Goal: Task Accomplishment & Management: Manage account settings

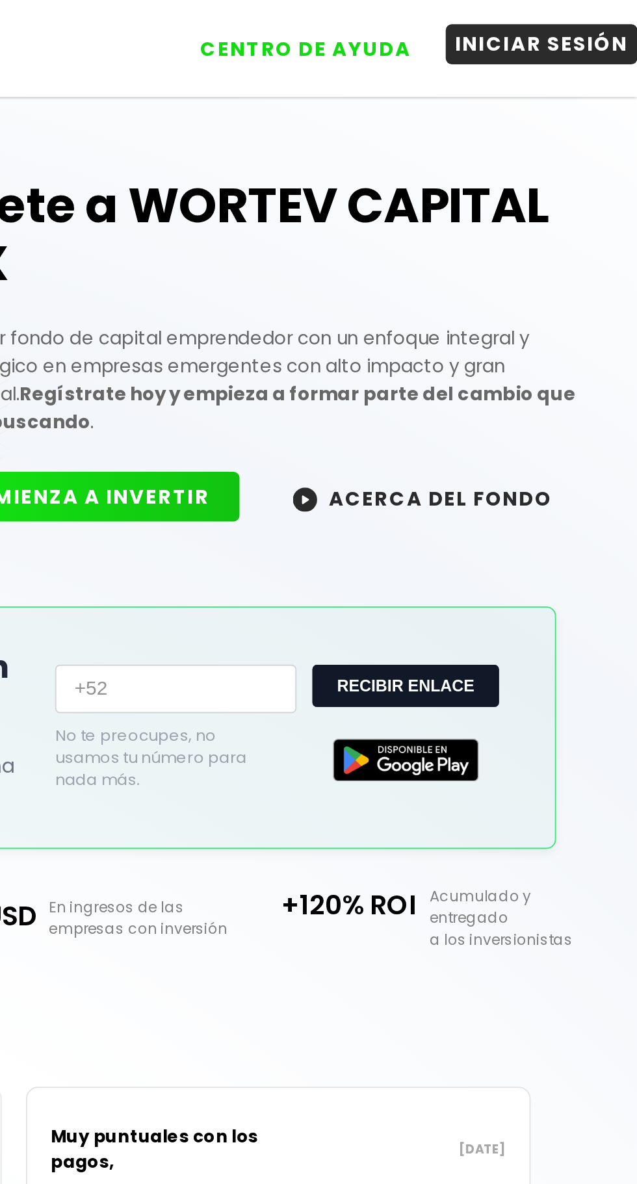
click at [557, 29] on button "INICIAR SESIÓN" at bounding box center [585, 23] width 103 height 21
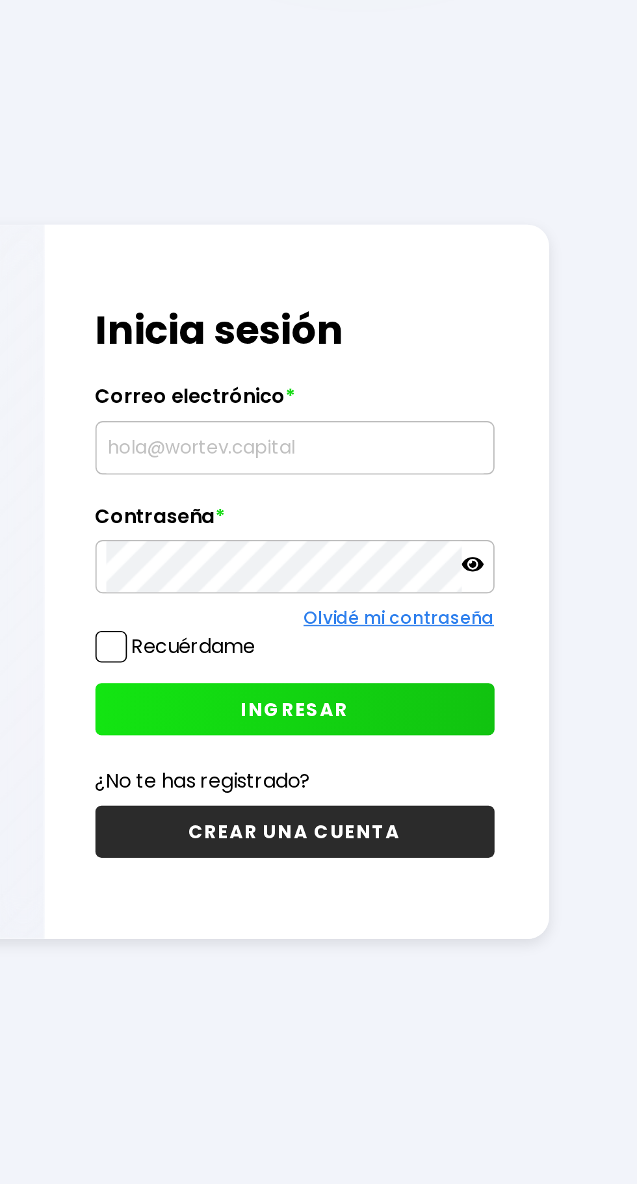
click at [363, 567] on input "text" at bounding box center [453, 553] width 202 height 27
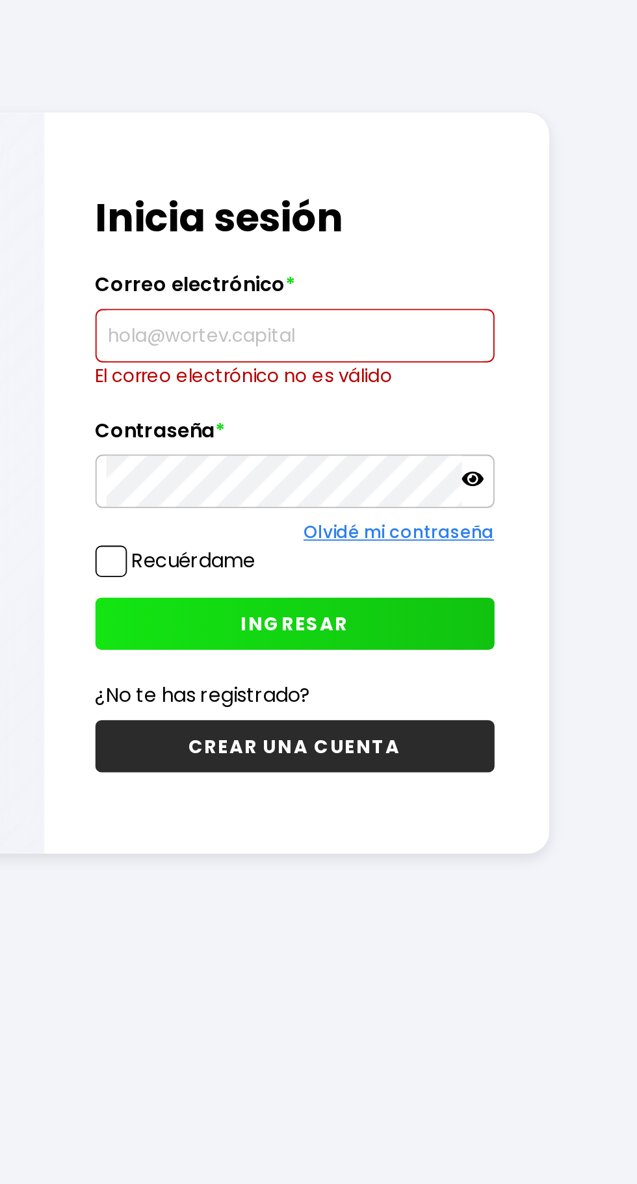
click at [364, 560] on input "text" at bounding box center [453, 546] width 202 height 27
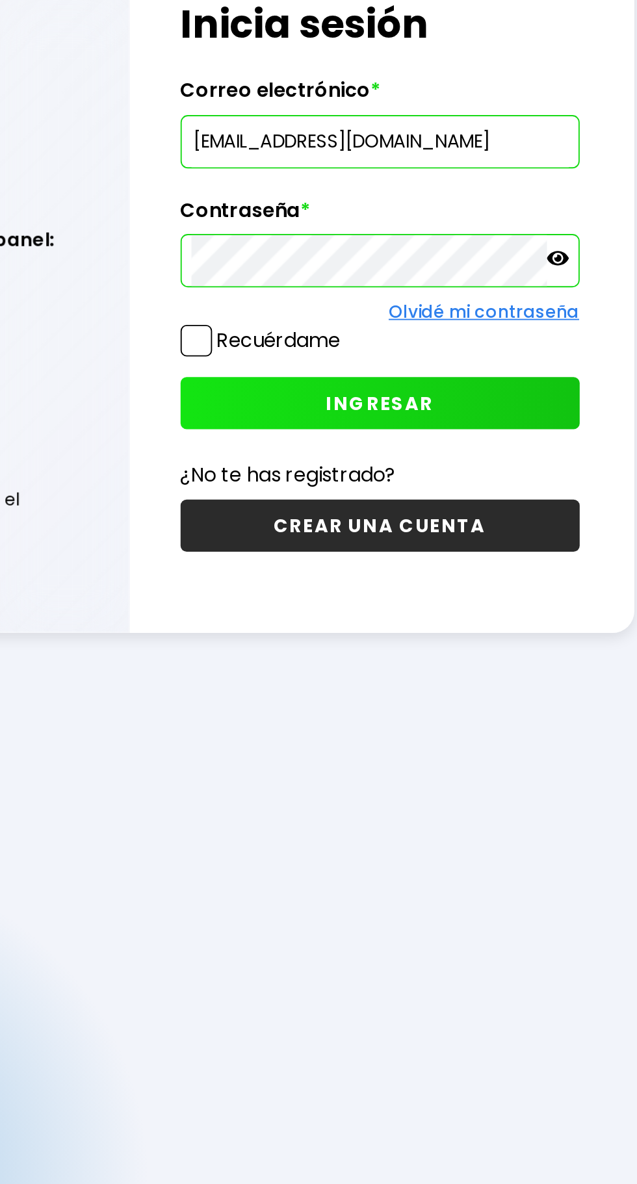
click at [552, 620] on icon at bounding box center [548, 616] width 12 height 8
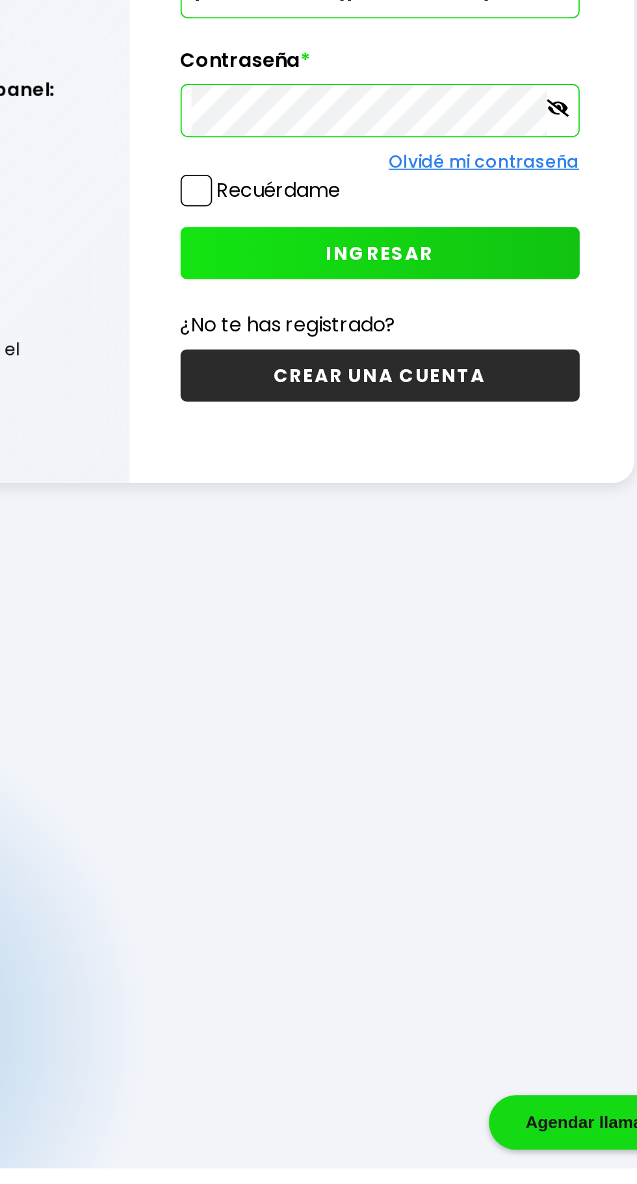
click at [366, 667] on label "Recuérdame" at bounding box center [399, 659] width 66 height 15
click at [435, 654] on input "Recuérdame" at bounding box center [435, 654] width 0 height 0
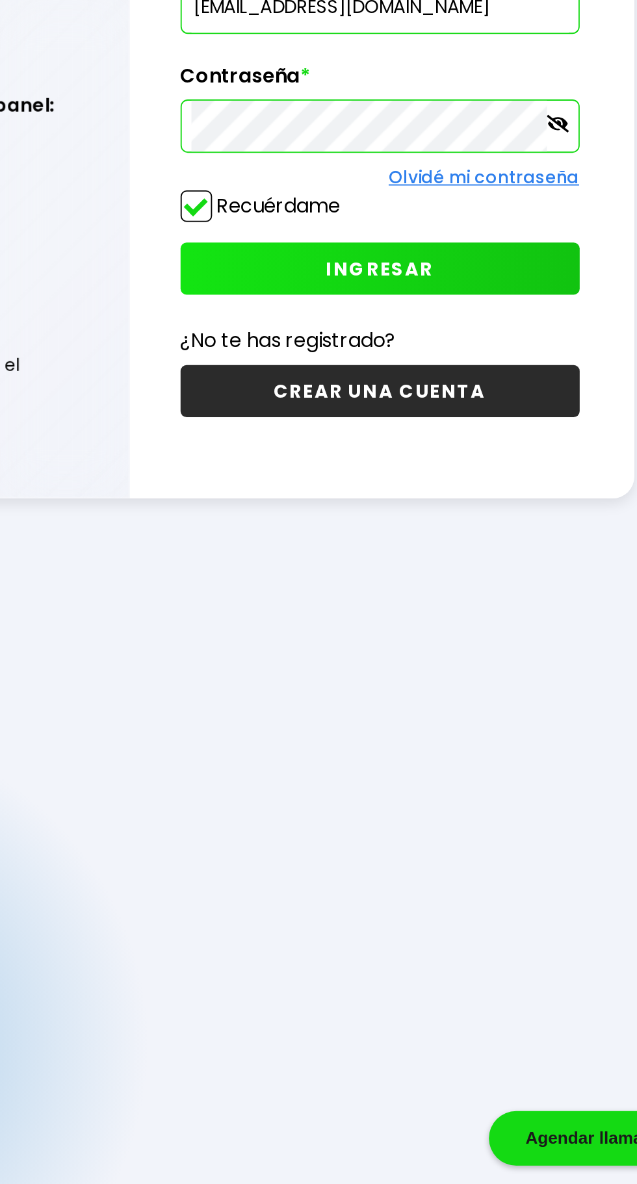
click at [400, 707] on button "INGRESAR" at bounding box center [453, 693] width 214 height 28
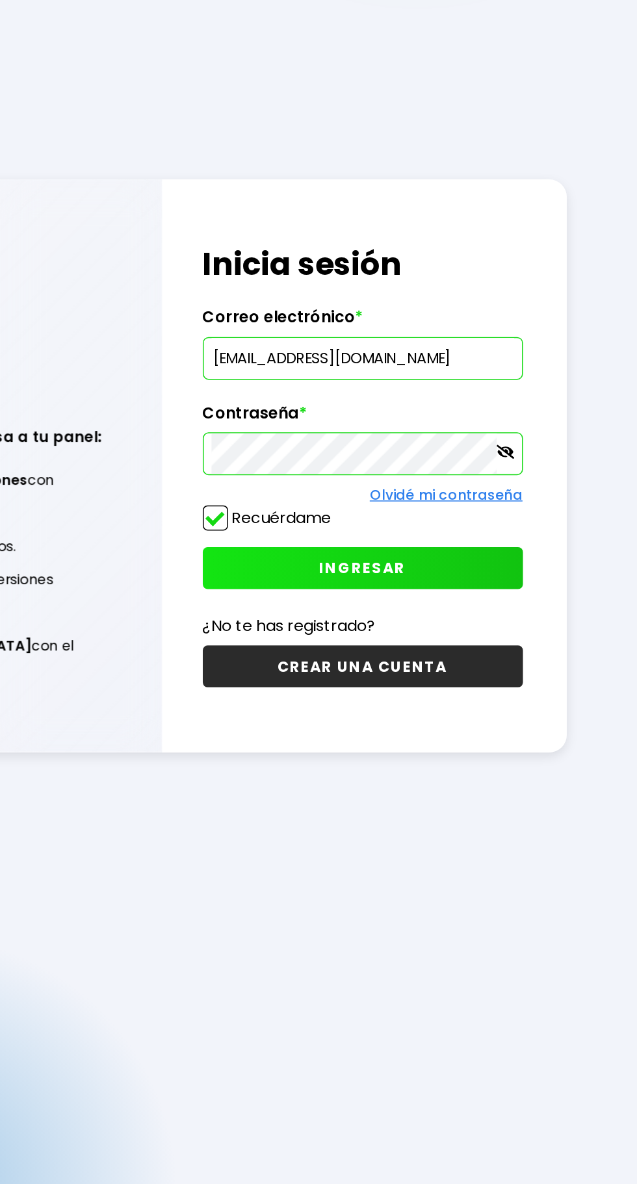
click at [523, 567] on input "josebobadilla828@gmail.com" at bounding box center [453, 553] width 202 height 27
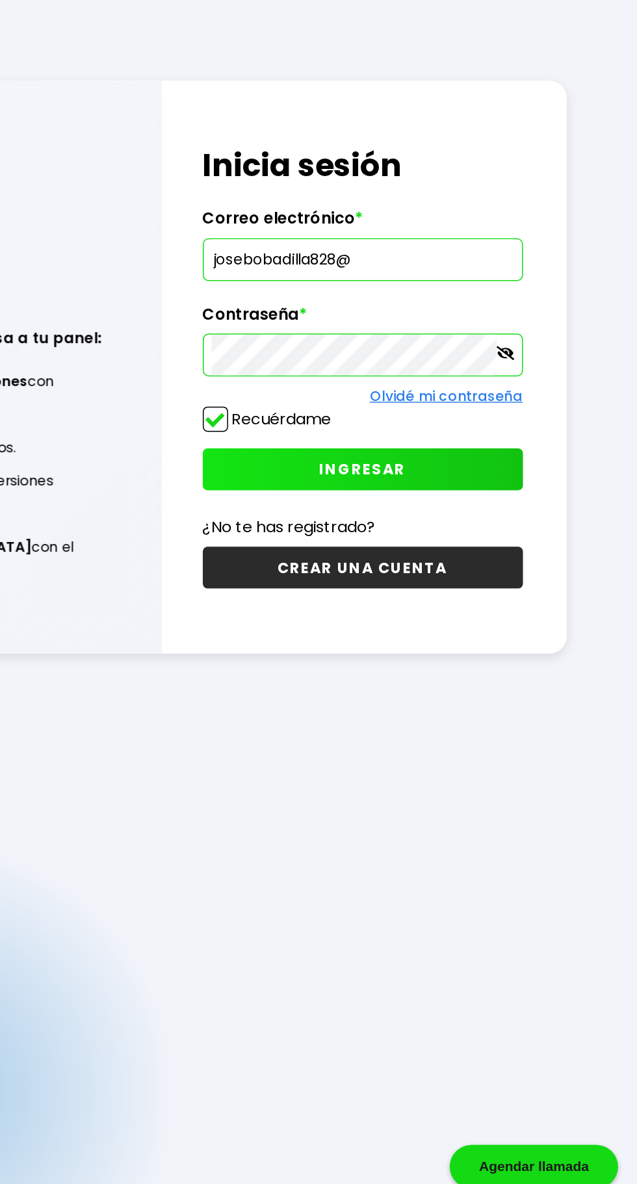
type input "josebobadilla828"
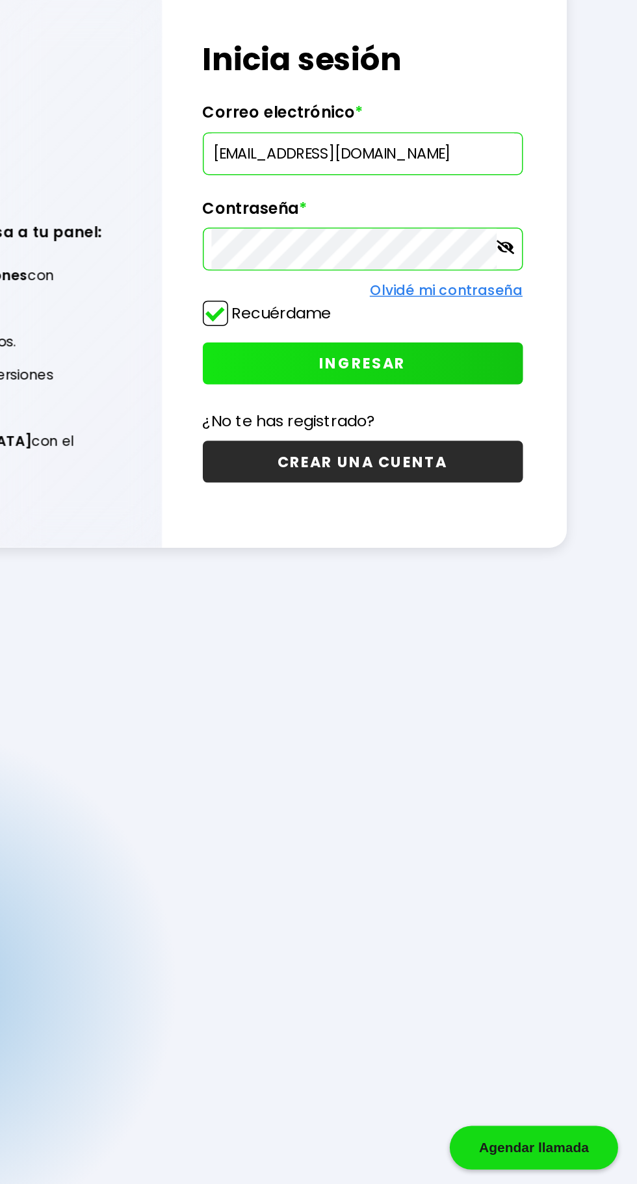
scroll to position [68, 0]
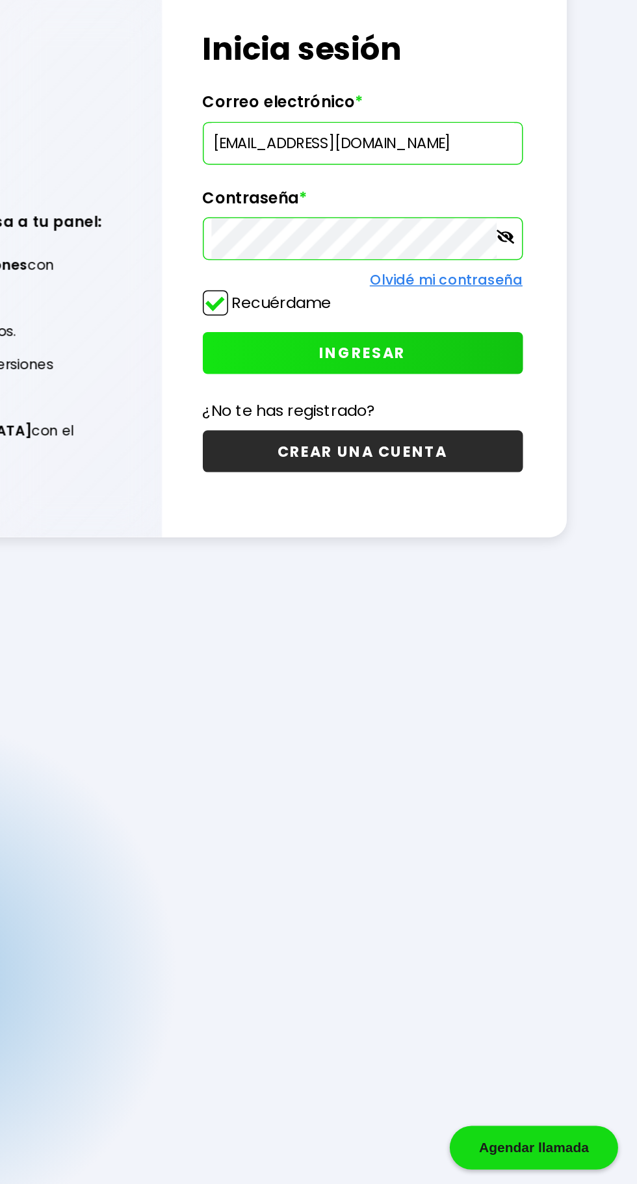
click at [430, 635] on span "INGRESAR" at bounding box center [453, 629] width 58 height 14
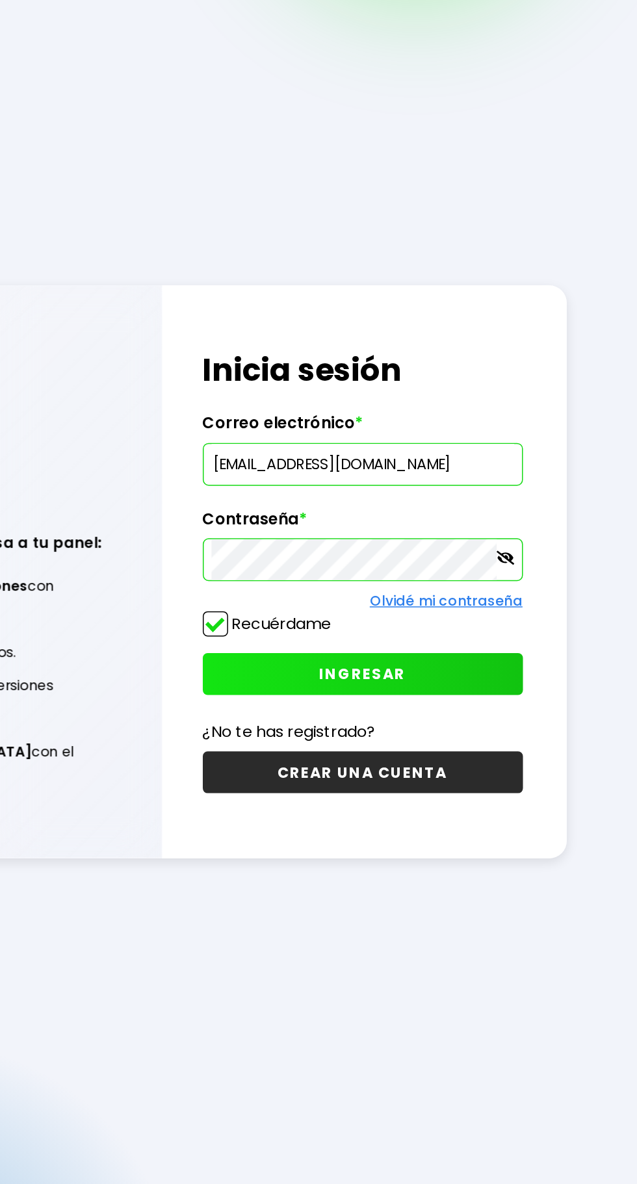
scroll to position [67, 0]
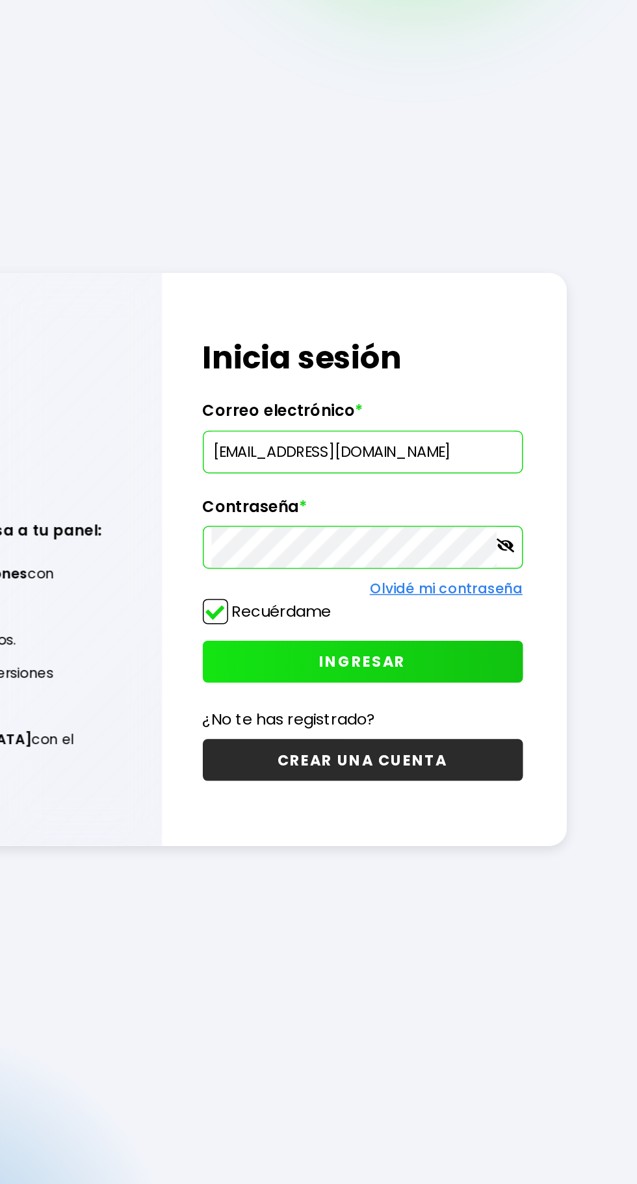
click at [360, 502] on input "Abampesa@gmail.com" at bounding box center [453, 488] width 202 height 27
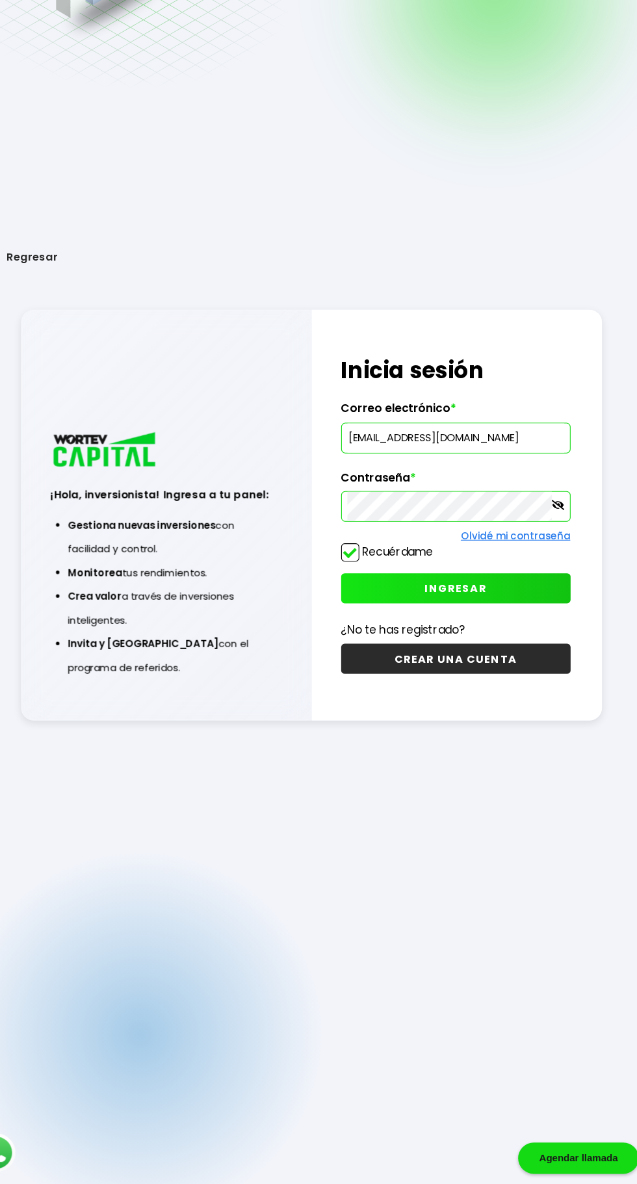
type input "[EMAIL_ADDRESS][DOMAIN_NAME]"
click at [444, 635] on span "INGRESAR" at bounding box center [453, 629] width 58 height 14
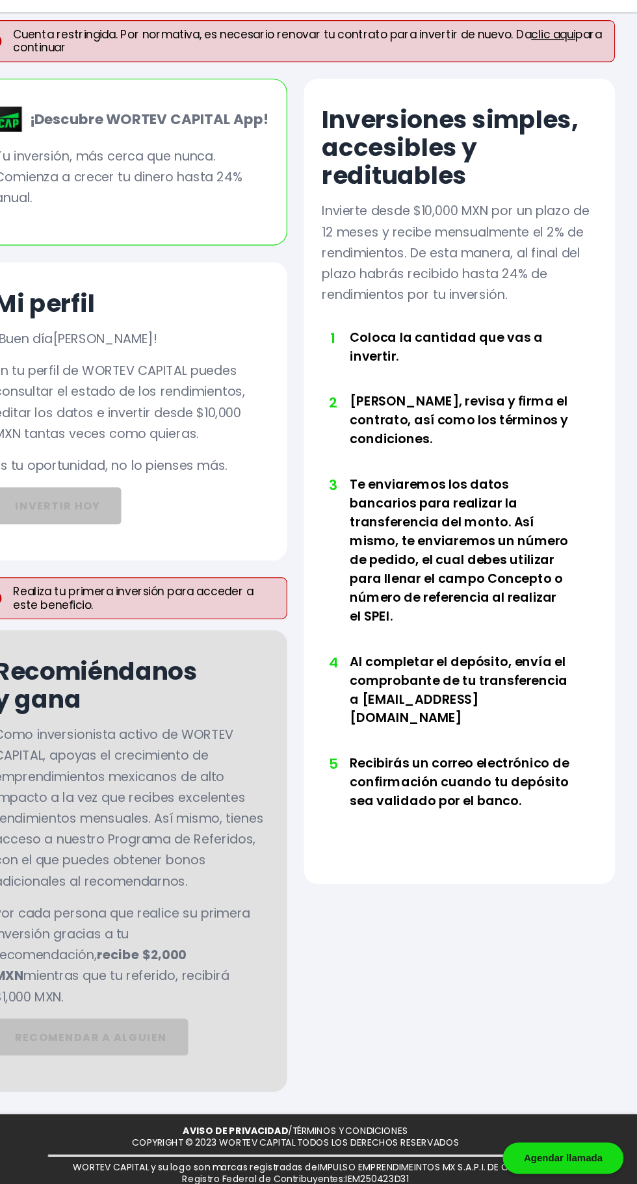
click at [554, 118] on link "clic aqui" at bounding box center [558, 112] width 41 height 15
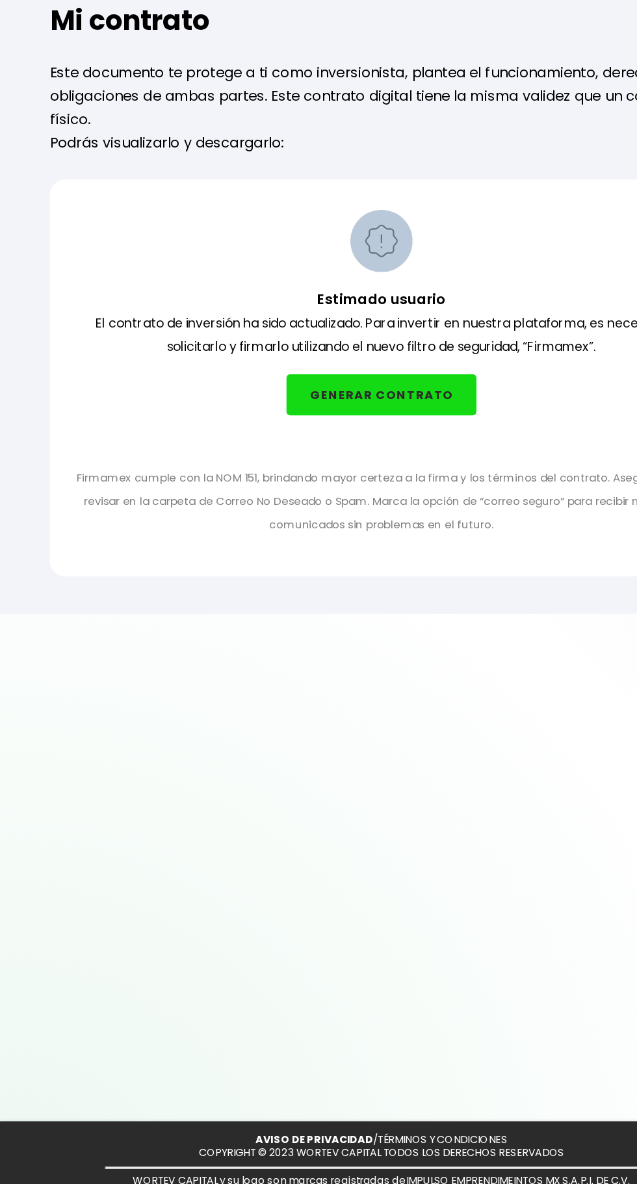
scroll to position [1, 0]
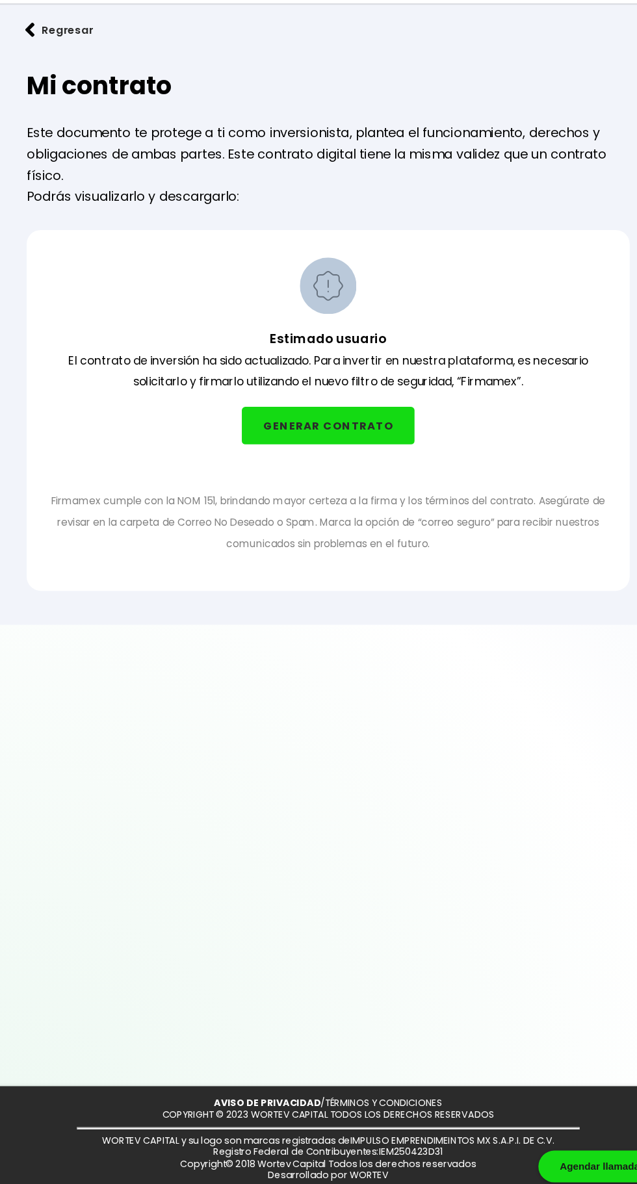
click at [303, 476] on button "GENERAR CONTRATO" at bounding box center [318, 479] width 159 height 34
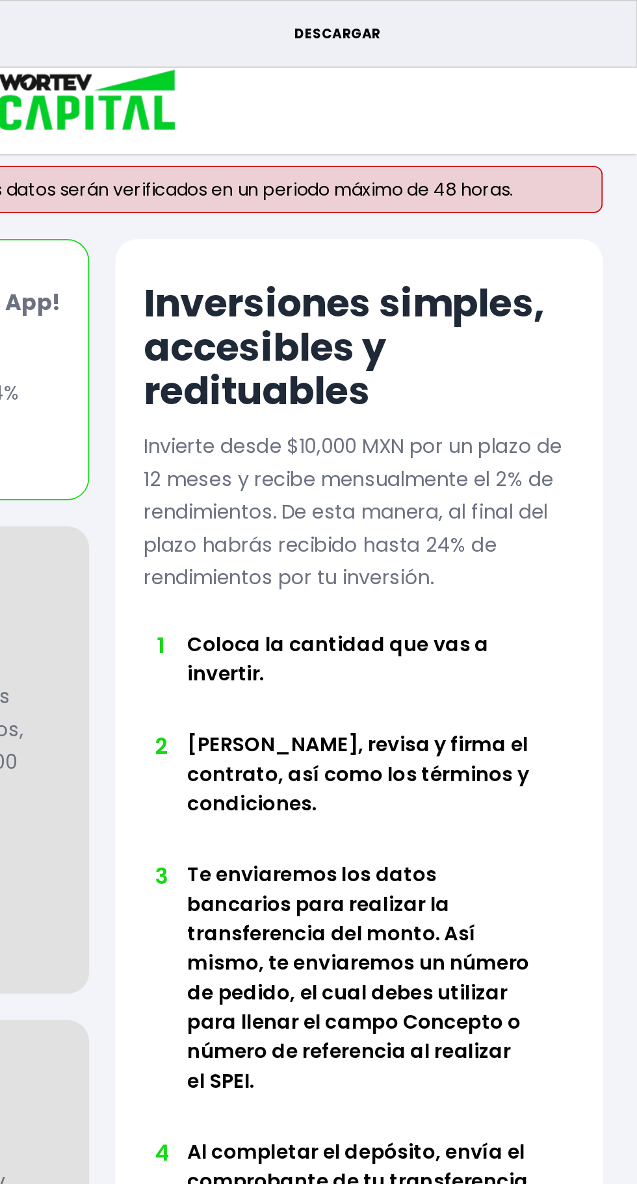
click at [447, 18] on p "DESCARGAR" at bounding box center [531, 20] width 197 height 12
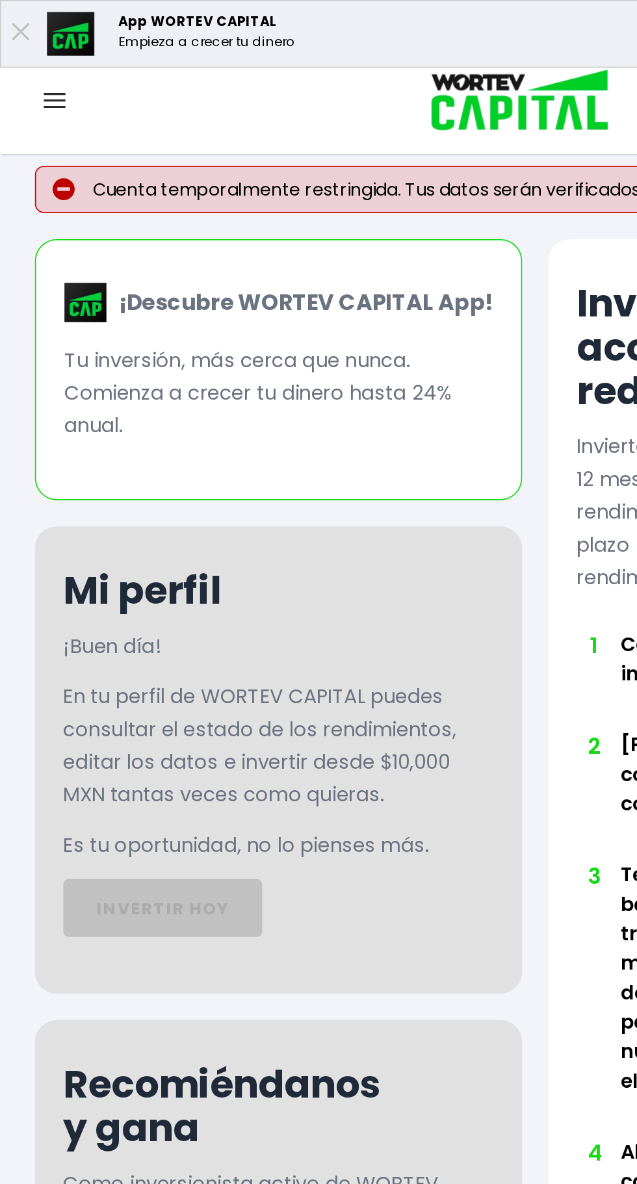
click at [21, 53] on div at bounding box center [32, 61] width 65 height 16
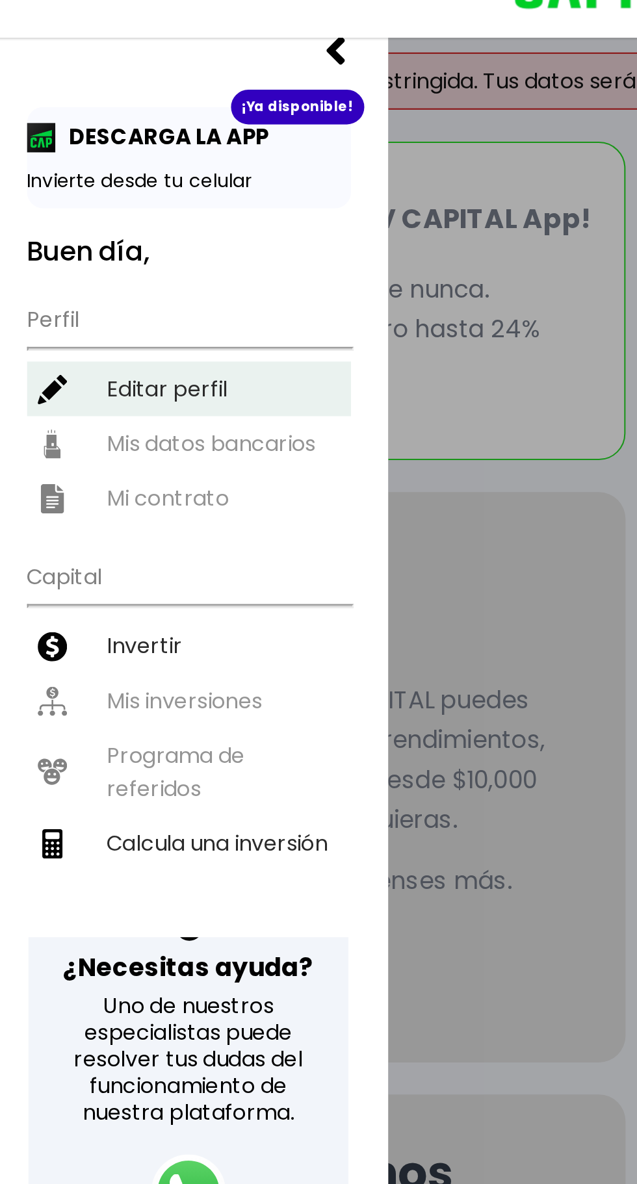
click at [55, 257] on li "Editar perfil" at bounding box center [98, 262] width 158 height 27
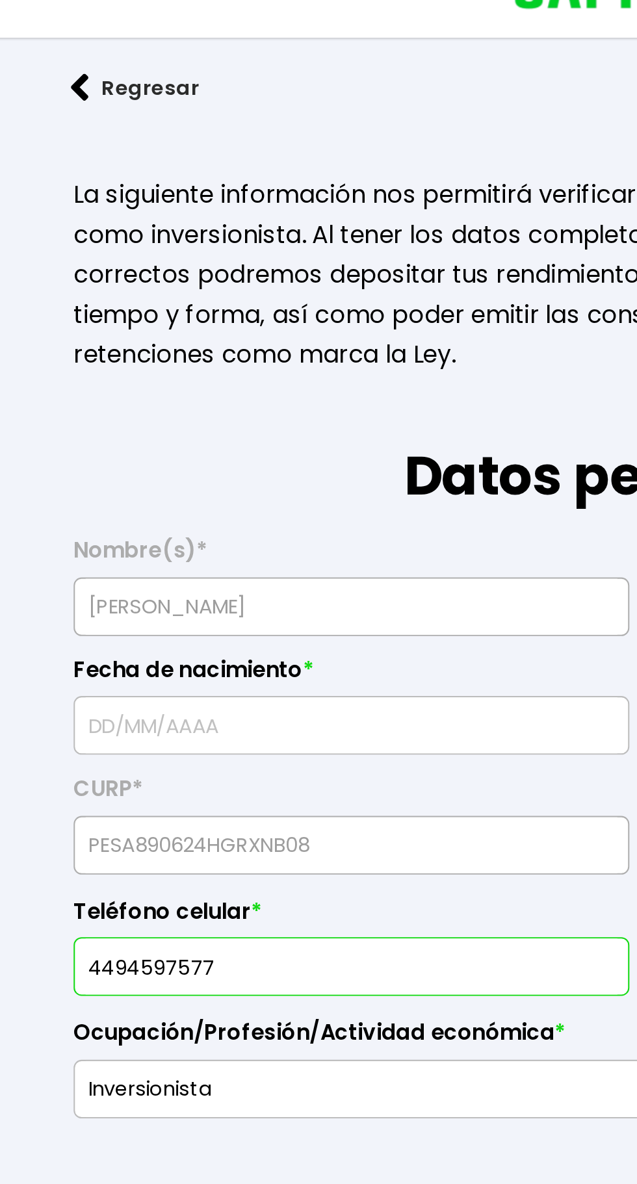
type input "PESA890624IR2"
type input "PESA890624HGRXNB08"
select select "Hombre"
type input "4494597577"
select select "Primaria"
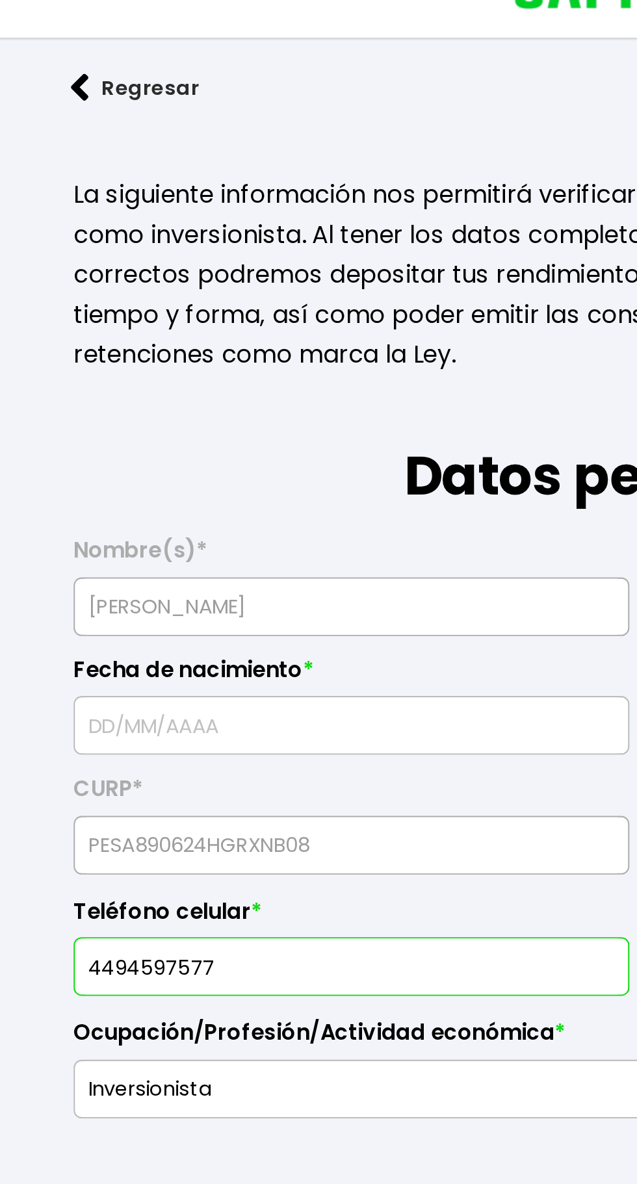
type input "Inversionista"
type input "73170"
select select "PU"
type input "MATLALUCA"
type input "PORTAL [PERSON_NAME] Núme"
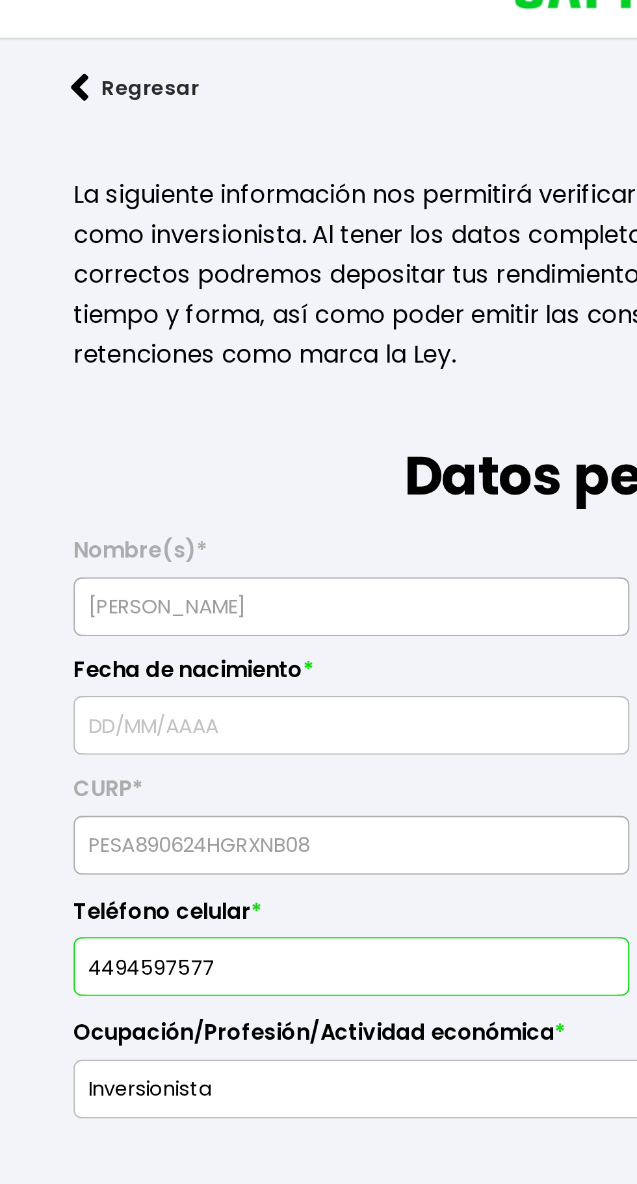
type input "4"
type input "CENTRO"
select select "Bancoppel"
type input "137730102445271894"
type input "[PERSON_NAME]"
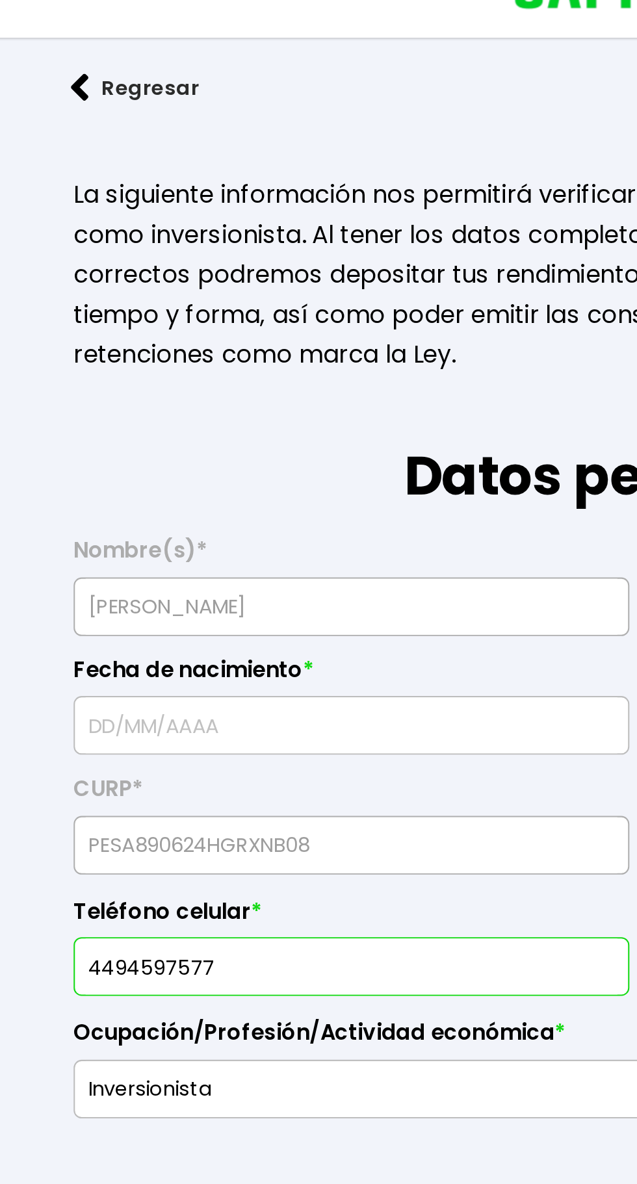
type input "[EMAIL_ADDRESS][DOMAIN_NAME]"
type input "4494597577"
type input "[DATE]"
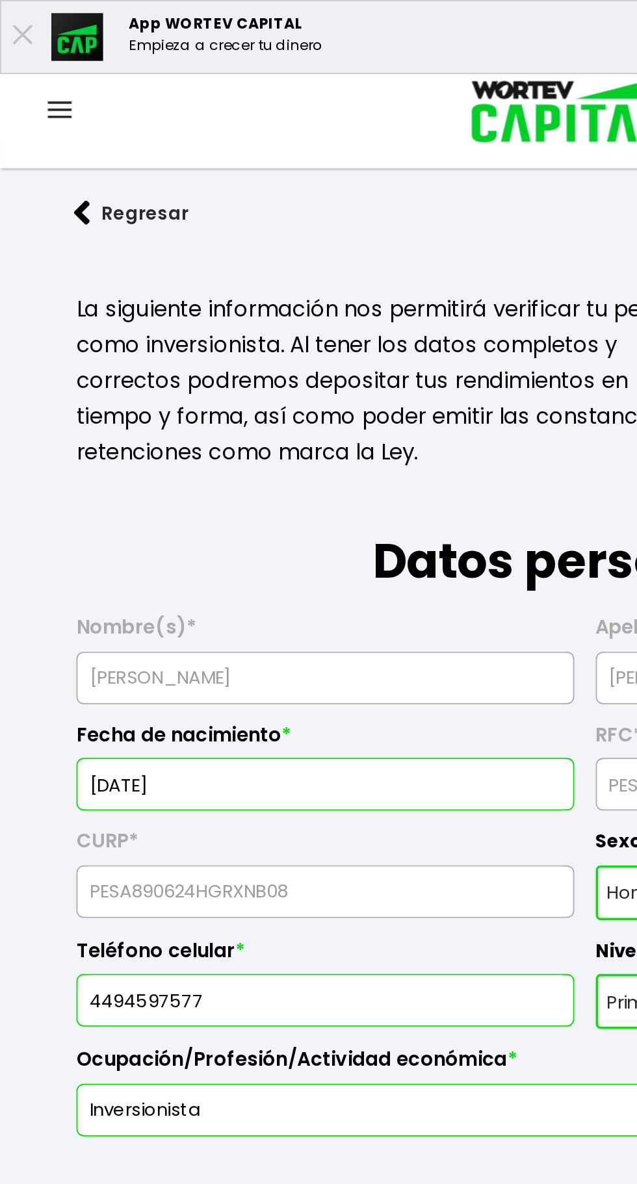
click at [32, 60] on img at bounding box center [32, 59] width 13 height 9
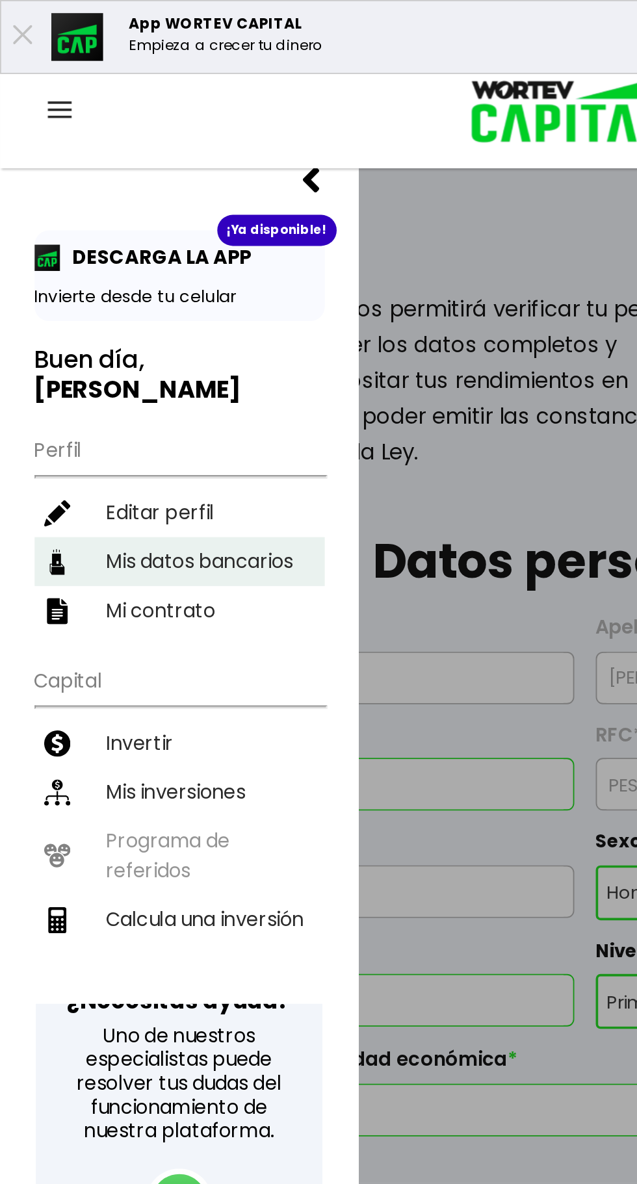
click at [60, 292] on li "Mis datos bancarios" at bounding box center [98, 305] width 158 height 27
select select "Bancoppel"
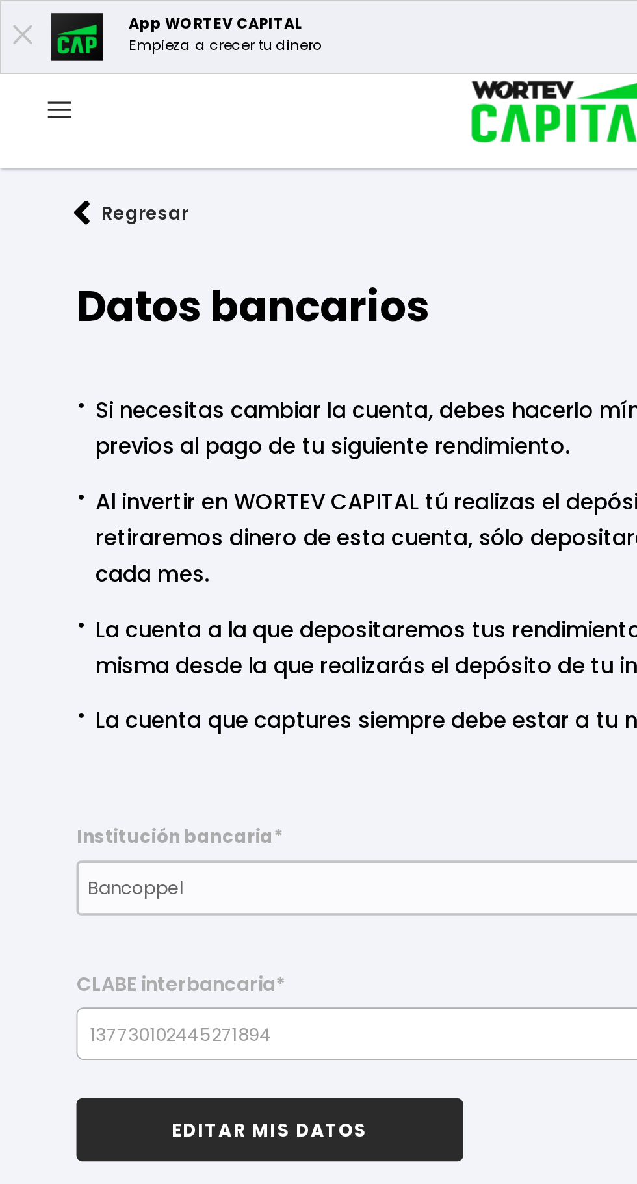
click at [29, 57] on img at bounding box center [32, 59] width 13 height 9
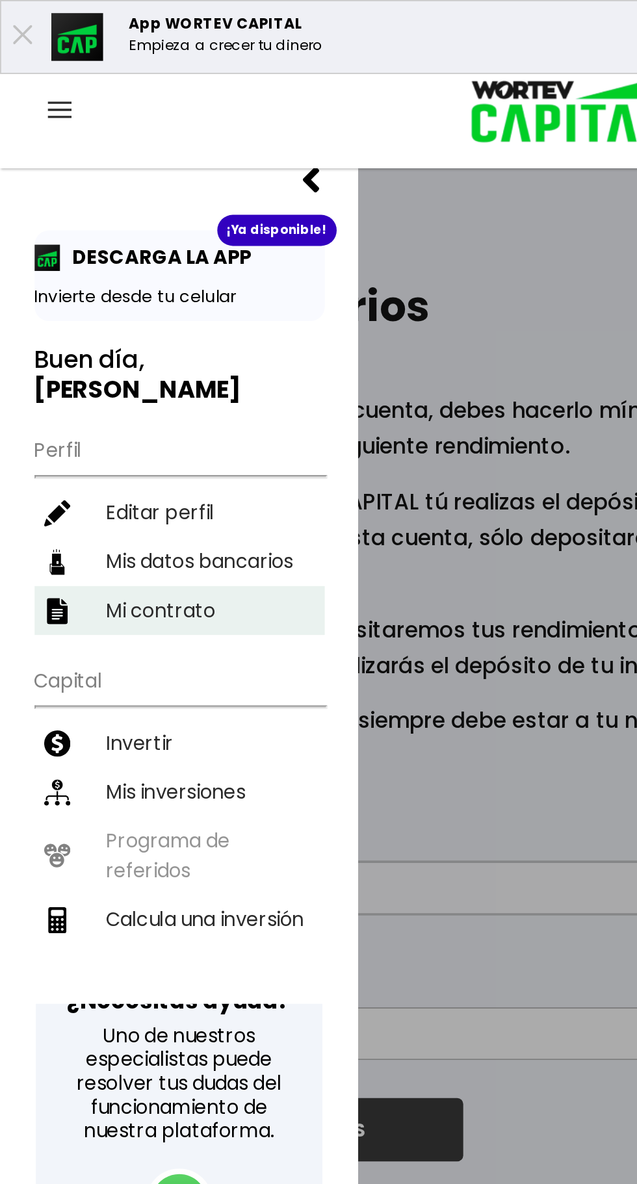
click at [60, 319] on li "Mi contrato" at bounding box center [98, 332] width 158 height 27
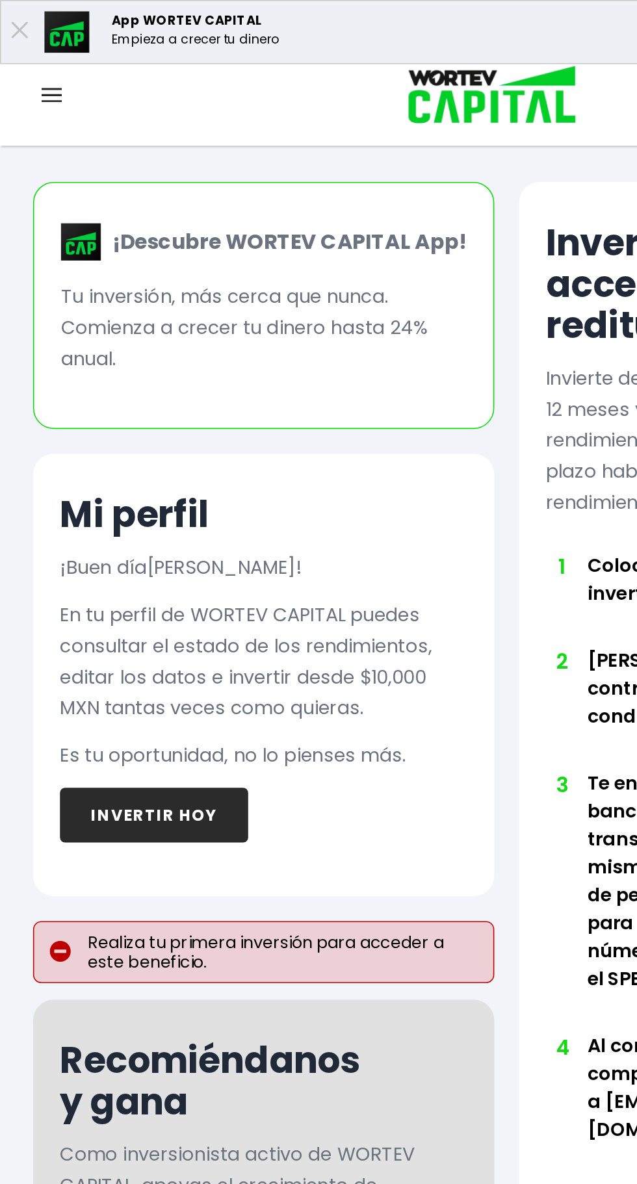
click at [32, 59] on img at bounding box center [32, 59] width 13 height 9
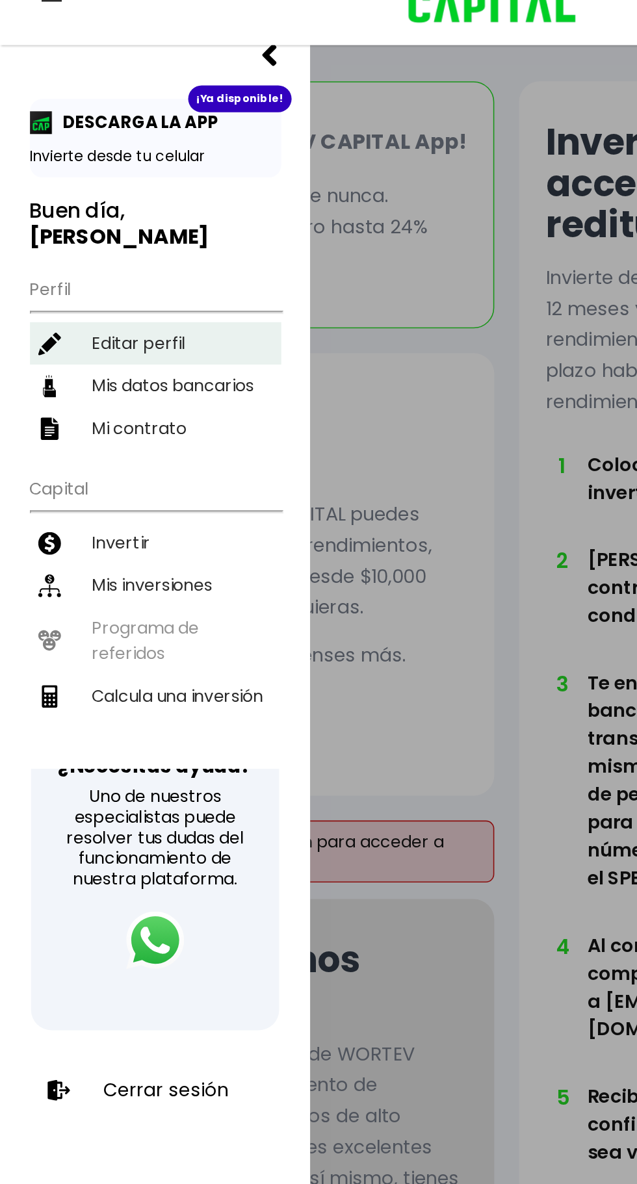
click at [64, 266] on li "Editar perfil" at bounding box center [98, 279] width 158 height 27
select select "Hombre"
select select "Primaria"
select select "PU"
select select "Bancoppel"
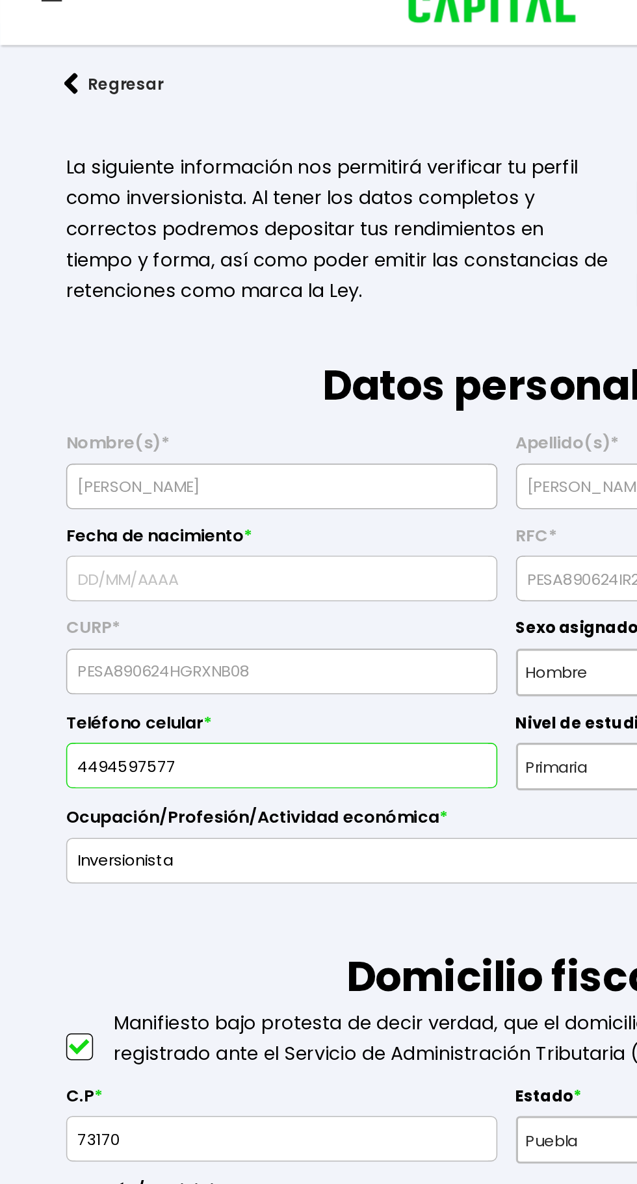
type input "[DATE]"
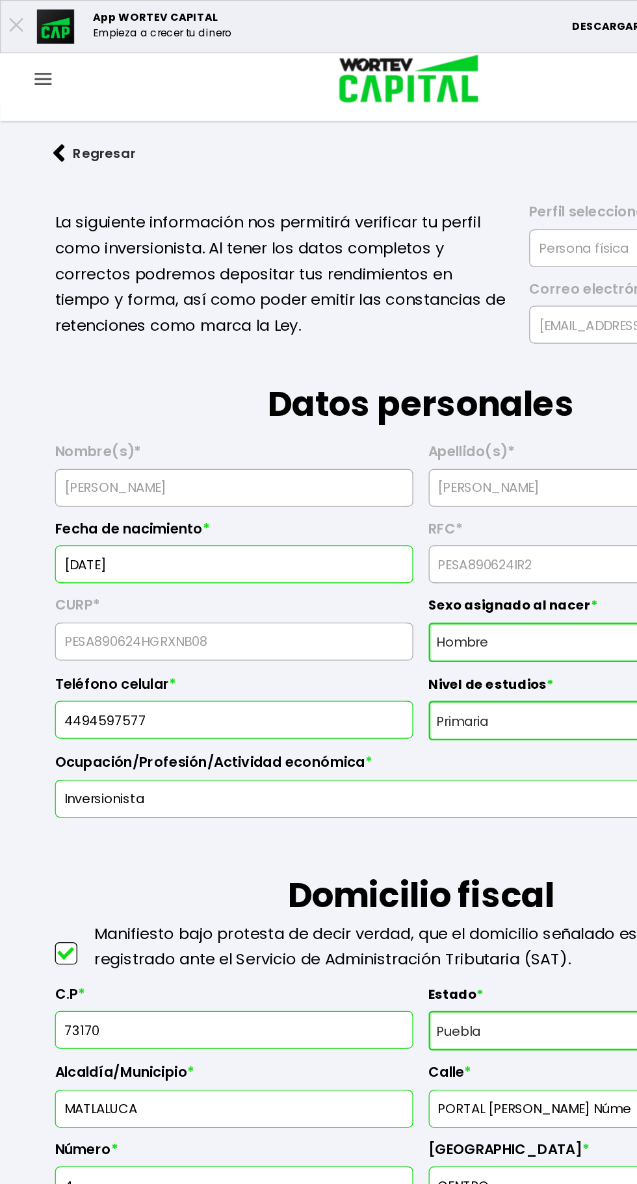
click at [21, 62] on div at bounding box center [32, 61] width 65 height 16
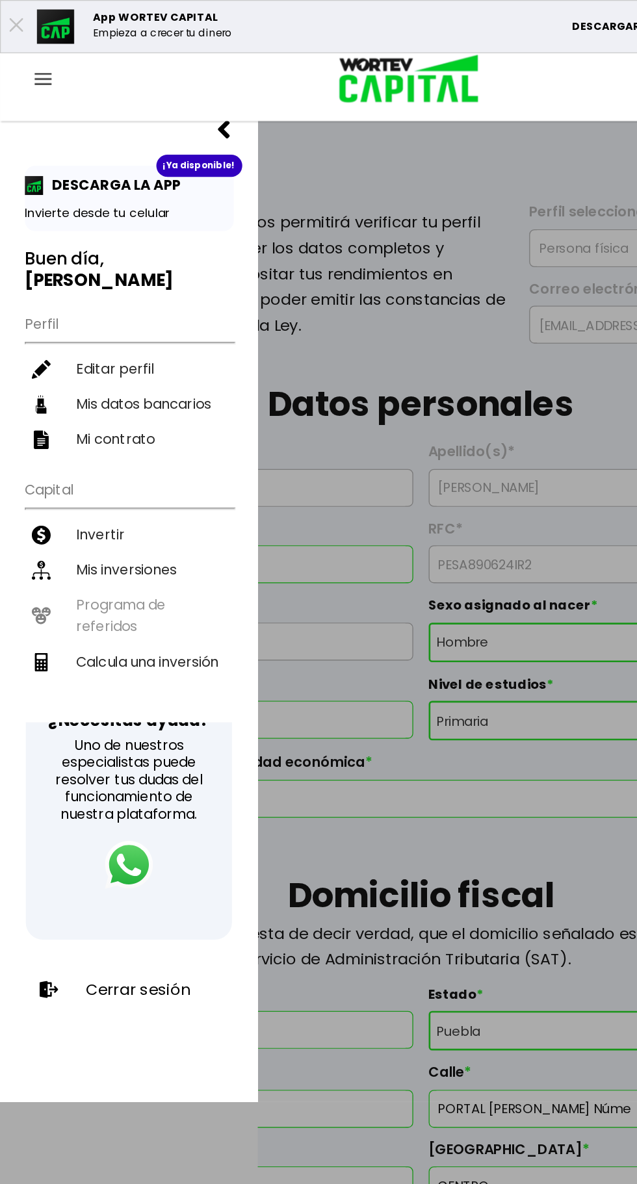
click at [65, 746] on p "Cerrar sesión" at bounding box center [104, 748] width 79 height 13
